Goal: Download file/media

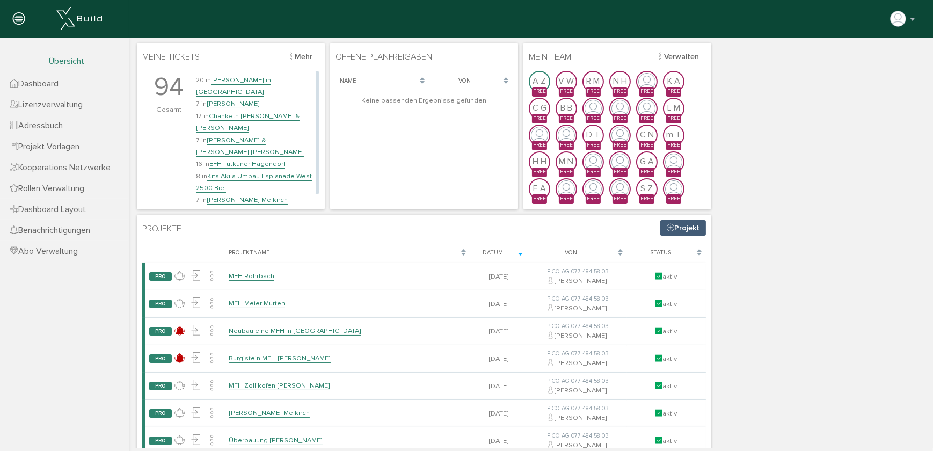
click at [241, 159] on link "EFH Tutkuner Hägendorf" at bounding box center [247, 163] width 76 height 9
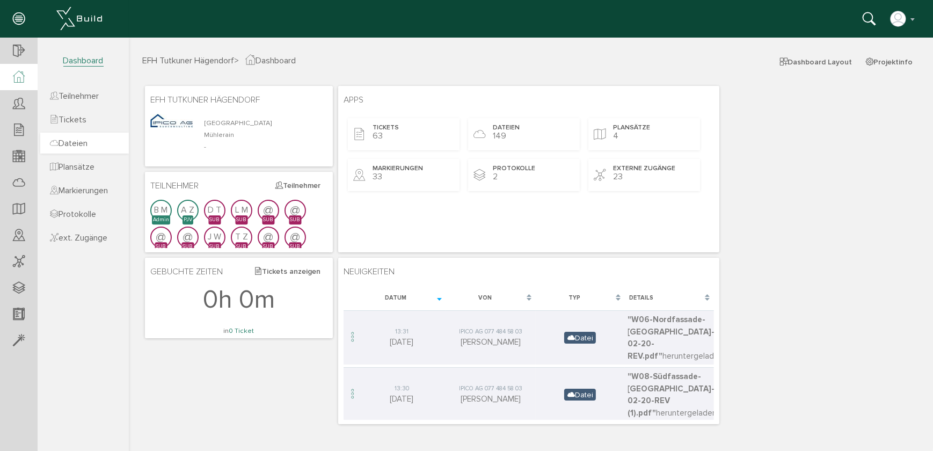
click at [75, 141] on span "Dateien" at bounding box center [69, 143] width 38 height 11
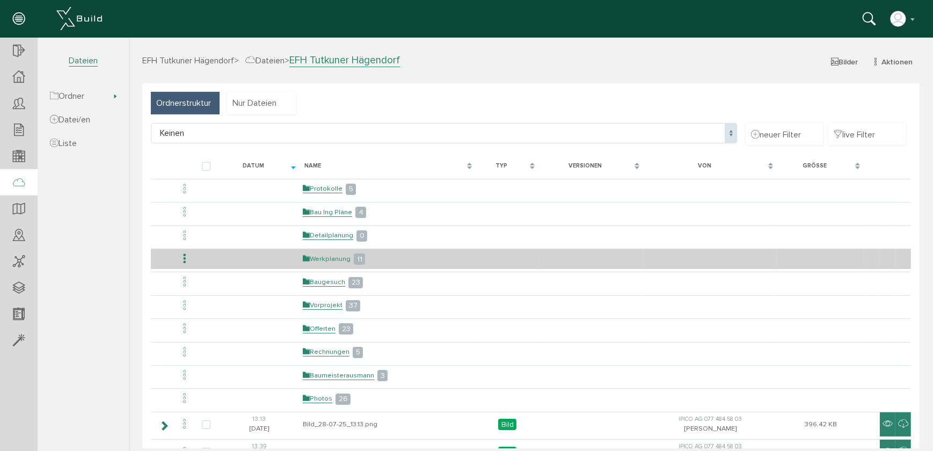
click at [325, 262] on link "Werkplanung" at bounding box center [326, 259] width 48 height 9
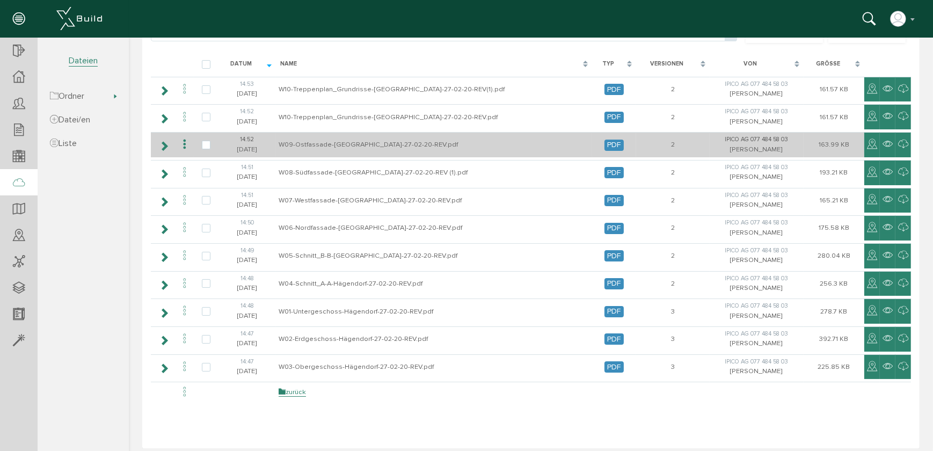
scroll to position [106, 0]
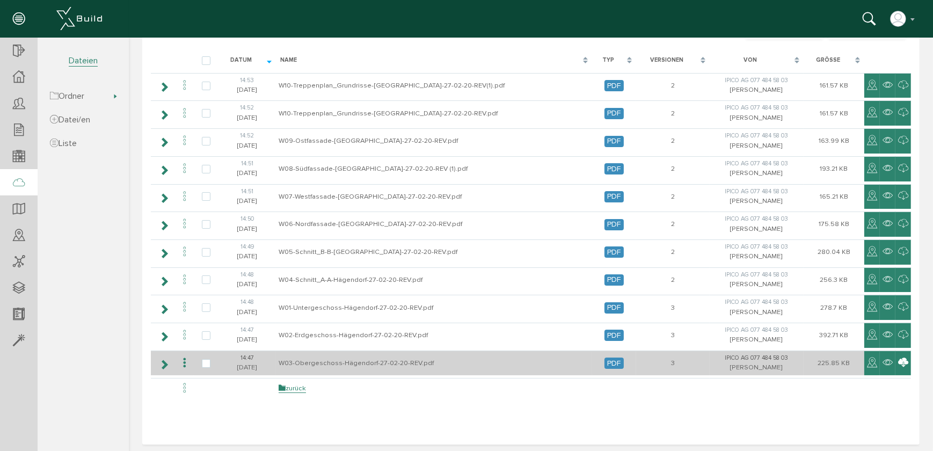
click at [898, 359] on icon at bounding box center [903, 363] width 10 height 13
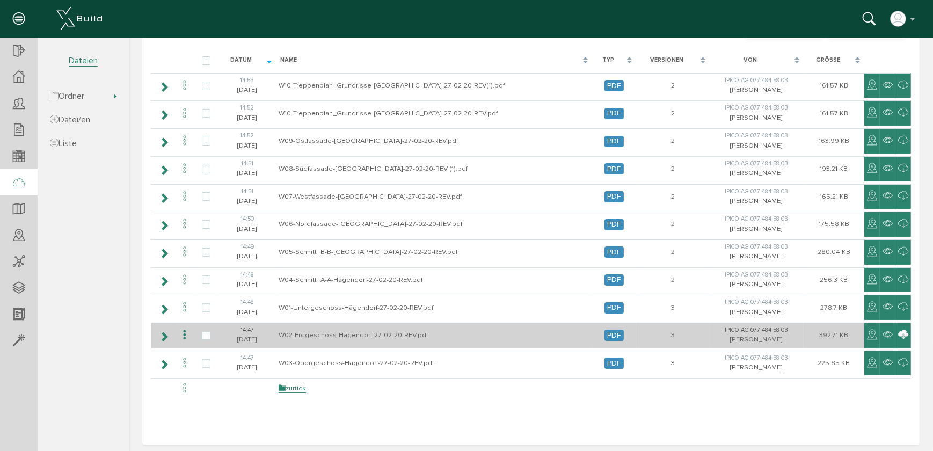
click at [898, 333] on icon at bounding box center [903, 335] width 10 height 13
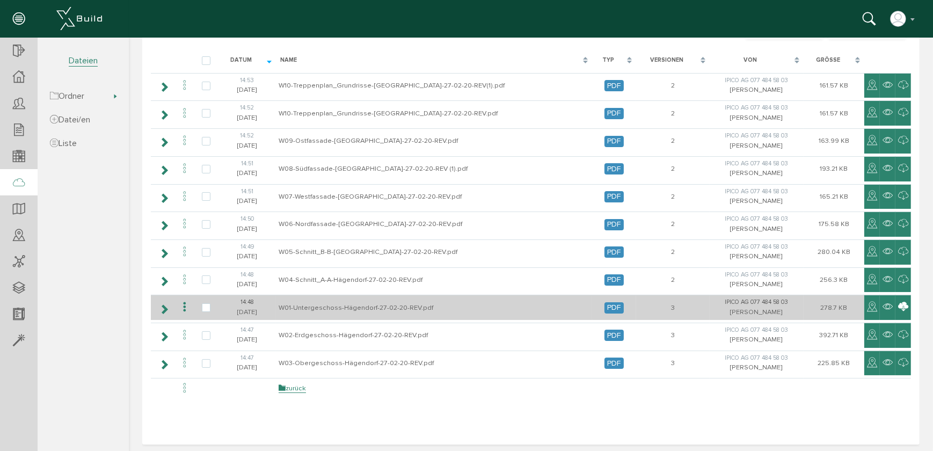
click at [898, 309] on icon at bounding box center [903, 307] width 10 height 13
click at [898, 303] on icon at bounding box center [903, 307] width 10 height 13
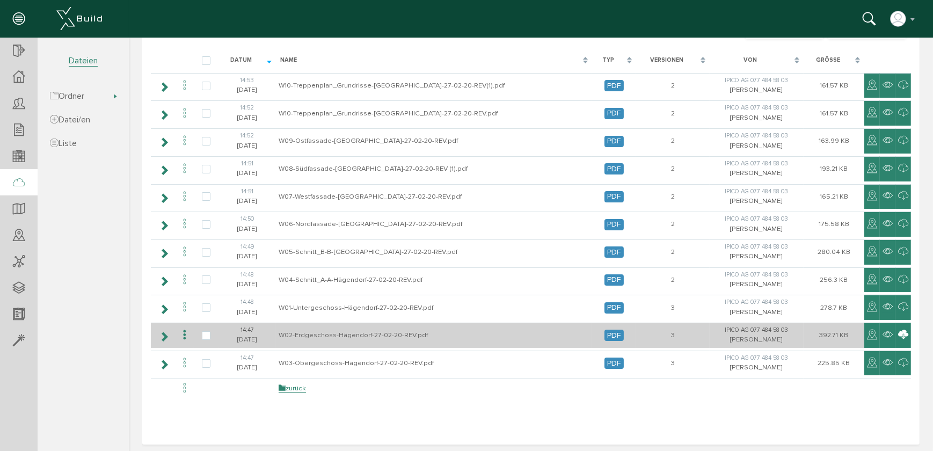
click at [898, 333] on icon at bounding box center [903, 335] width 10 height 13
